Goal: Communication & Community: Connect with others

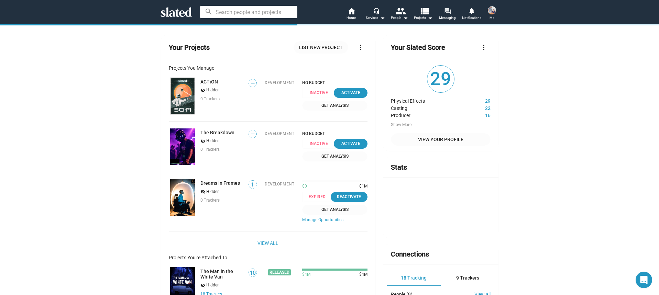
click at [450, 15] on span "Messaging" at bounding box center [447, 18] width 17 height 8
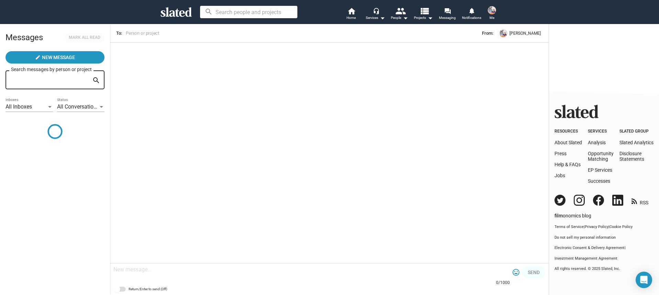
click at [522, 34] on span "[PERSON_NAME]" at bounding box center [524, 34] width 31 height 8
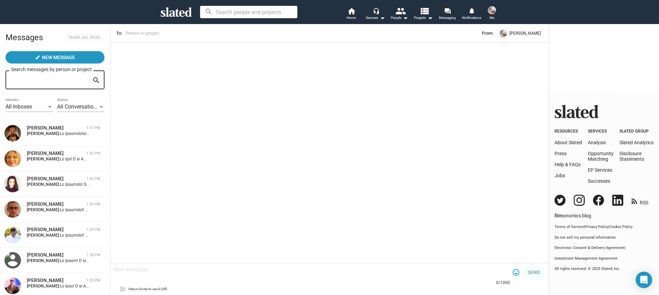
click at [514, 33] on span "[PERSON_NAME]" at bounding box center [524, 34] width 31 height 8
click at [496, 33] on div "From: [PERSON_NAME]" at bounding box center [433, 34] width 222 height 12
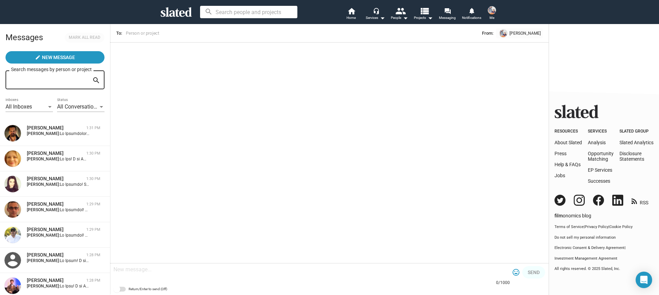
click at [488, 33] on span "From:" at bounding box center [487, 34] width 11 height 8
click at [467, 12] on link "notifications Notifications" at bounding box center [471, 14] width 24 height 15
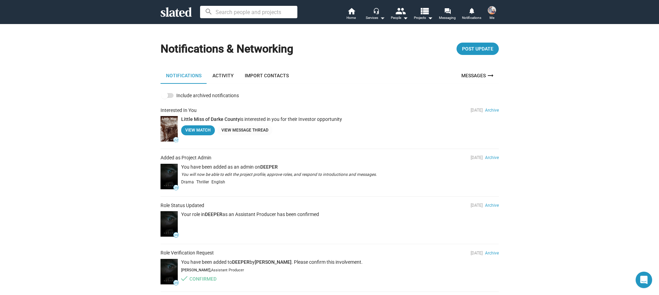
click at [376, 14] on div "Services arrow_drop_down" at bounding box center [375, 18] width 19 height 8
click at [353, 15] on div at bounding box center [329, 147] width 659 height 295
click at [353, 15] on span "Home" at bounding box center [350, 18] width 9 height 8
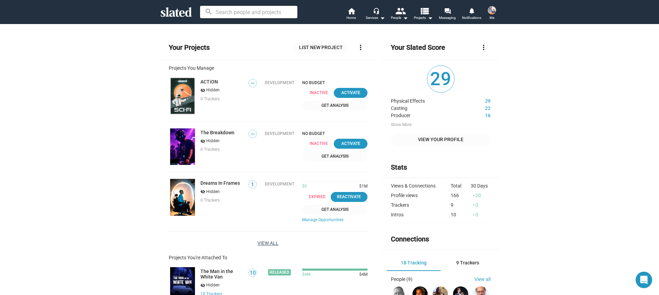
click at [263, 241] on link "View All" at bounding box center [267, 243] width 21 height 12
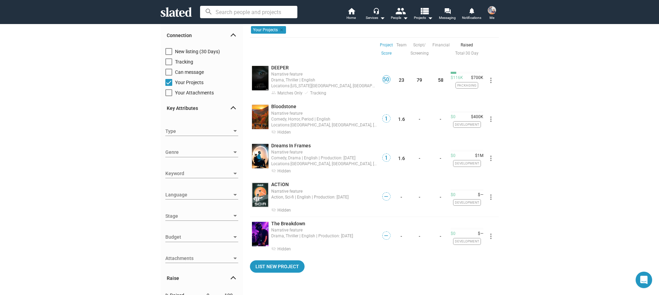
scroll to position [27, 0]
